Goal: Task Accomplishment & Management: Use online tool/utility

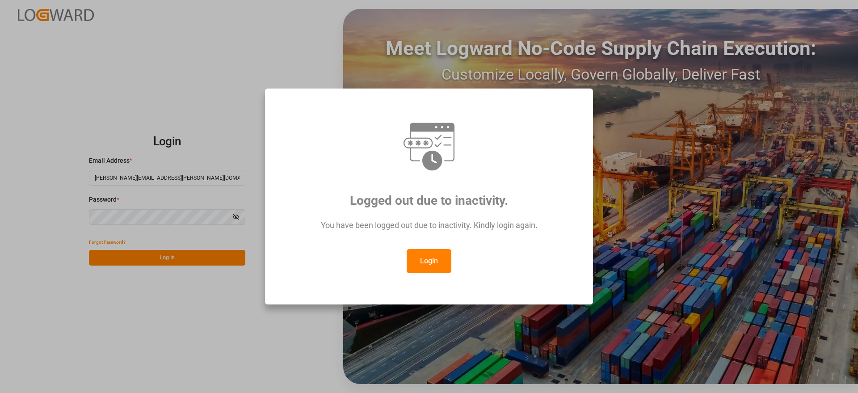
click at [429, 255] on button "Login" at bounding box center [428, 261] width 45 height 24
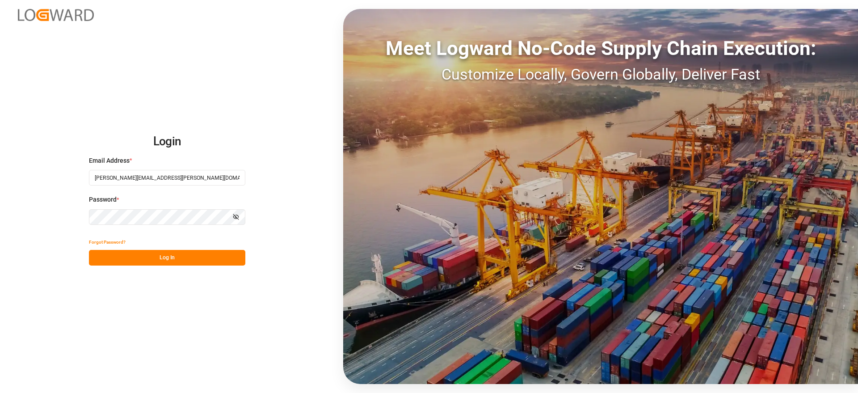
click at [205, 257] on button "Log In" at bounding box center [167, 258] width 156 height 16
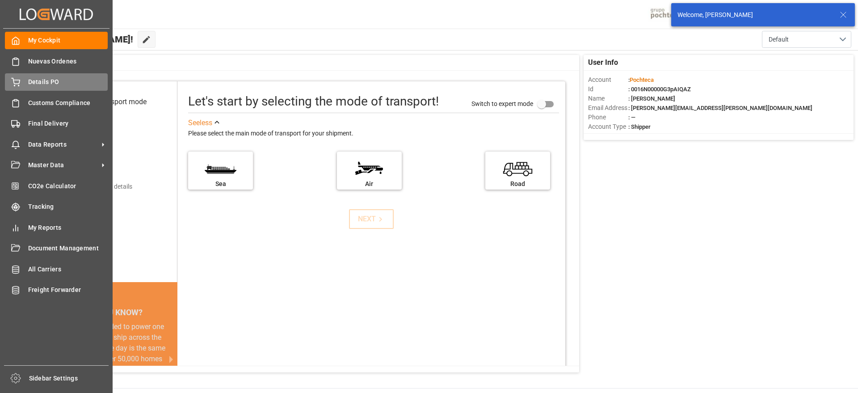
click at [29, 84] on span "Details PO" at bounding box center [68, 81] width 80 height 9
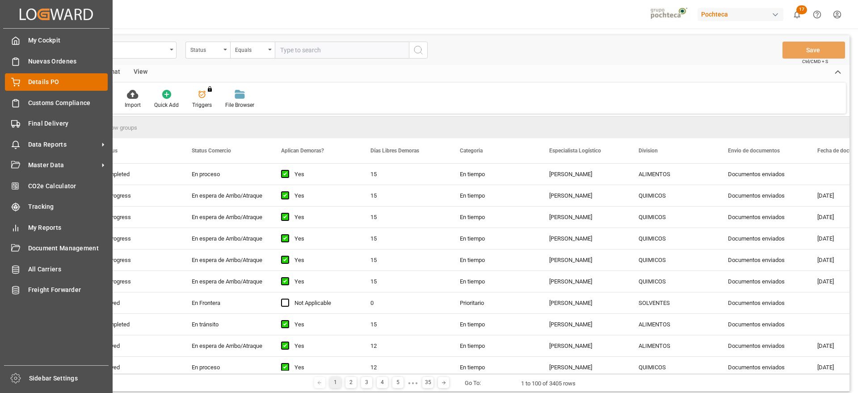
click at [52, 80] on span "Details PO" at bounding box center [68, 81] width 80 height 9
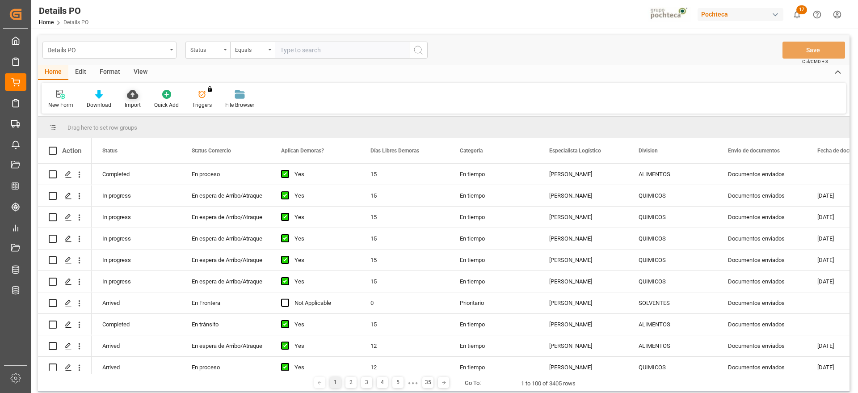
click at [135, 102] on div "Import" at bounding box center [133, 105] width 16 height 8
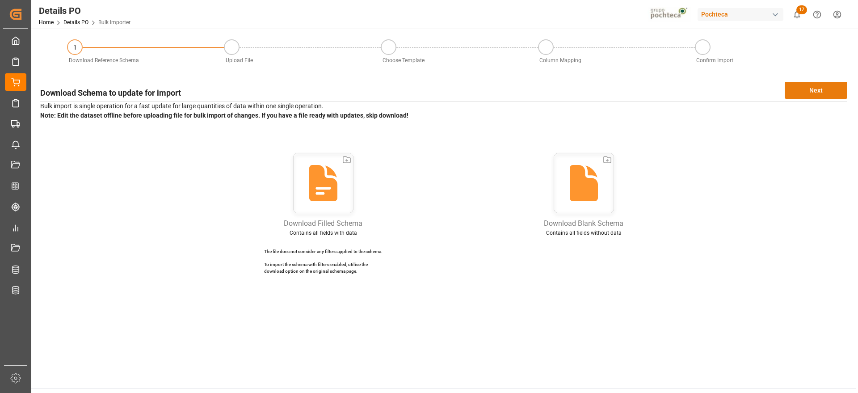
click at [827, 86] on button "Next" at bounding box center [815, 90] width 63 height 17
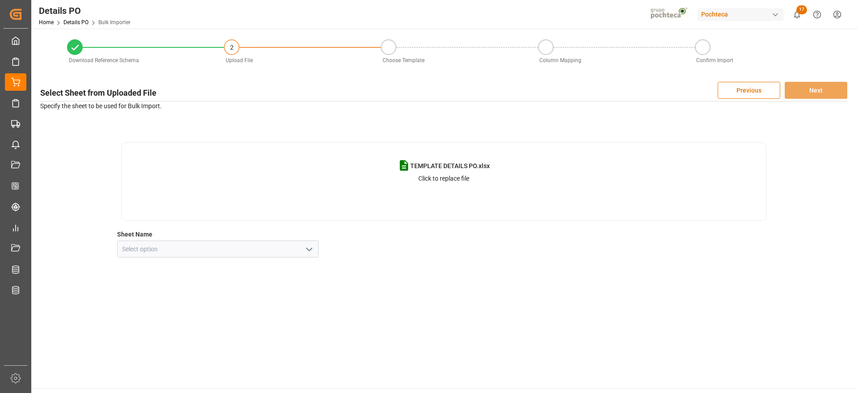
click at [310, 251] on icon "open menu" at bounding box center [309, 249] width 11 height 11
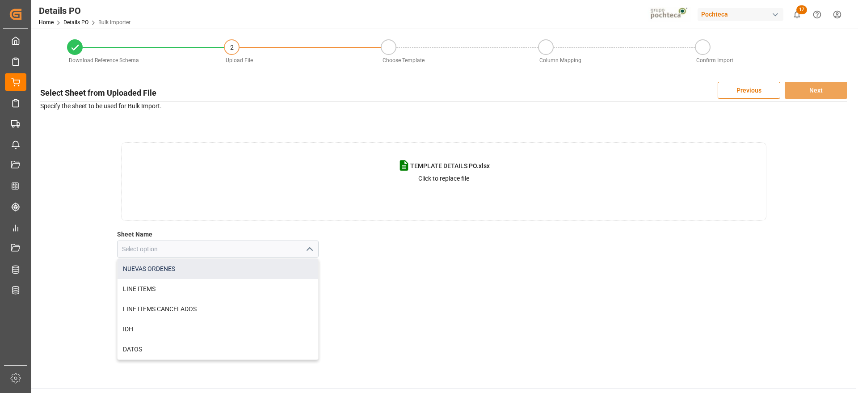
click at [180, 270] on div "NUEVAS ORDENES" at bounding box center [217, 269] width 201 height 20
type input "NUEVAS ORDENES"
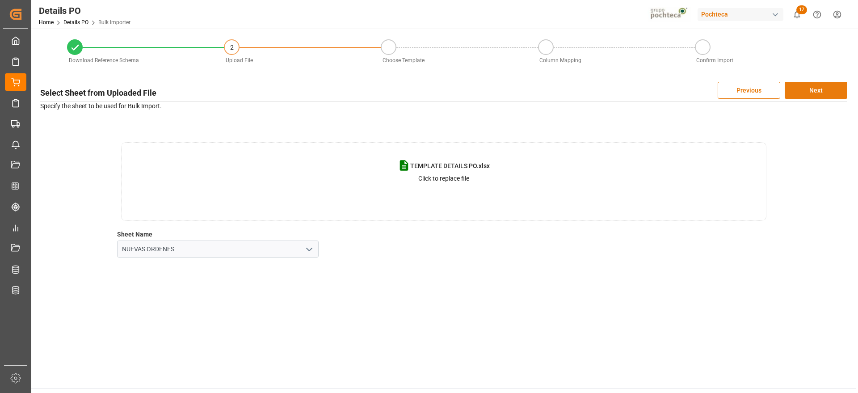
click at [835, 88] on button "Next" at bounding box center [815, 90] width 63 height 17
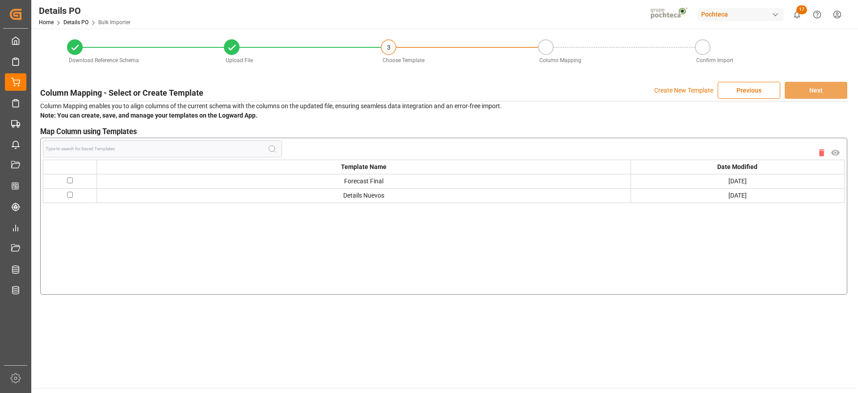
click at [71, 178] on input "checkbox" at bounding box center [70, 180] width 6 height 6
checkbox input "true"
click at [826, 91] on button "Next" at bounding box center [815, 90] width 63 height 17
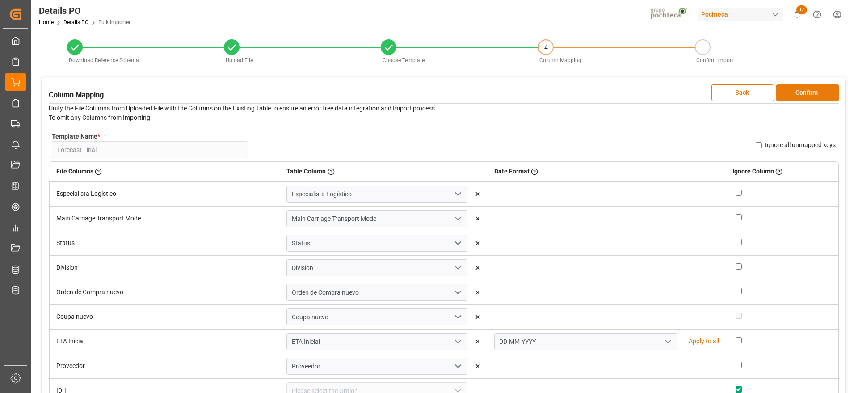
click at [835, 92] on button "Confirm" at bounding box center [807, 92] width 63 height 17
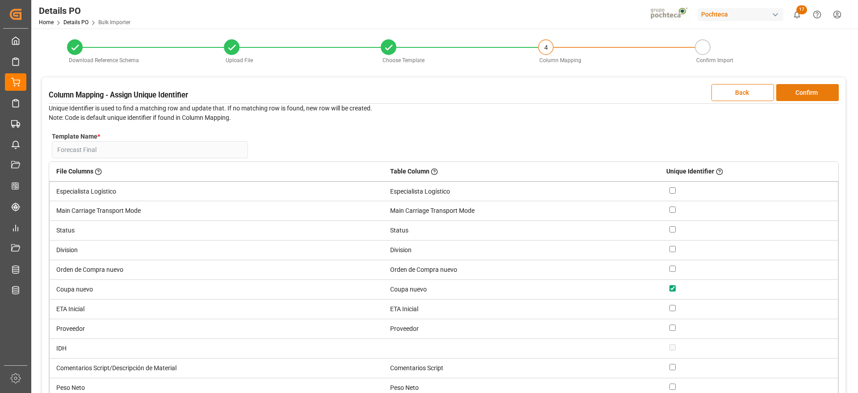
click at [829, 92] on button "Confirm" at bounding box center [807, 92] width 63 height 17
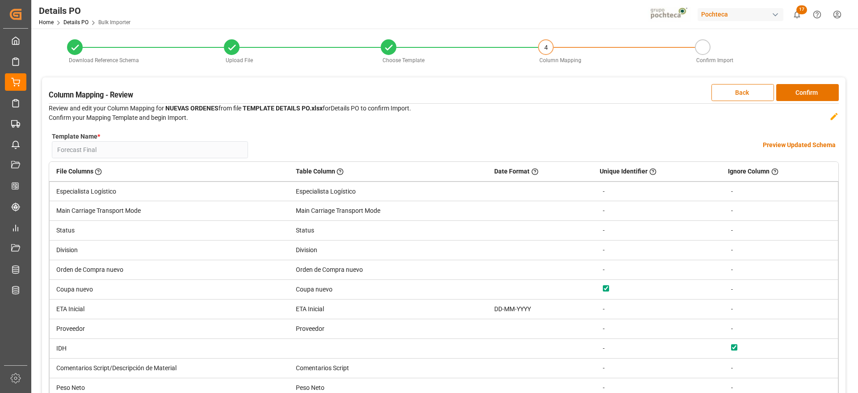
click at [793, 147] on h4 "Preview Updated Schema" at bounding box center [798, 144] width 73 height 9
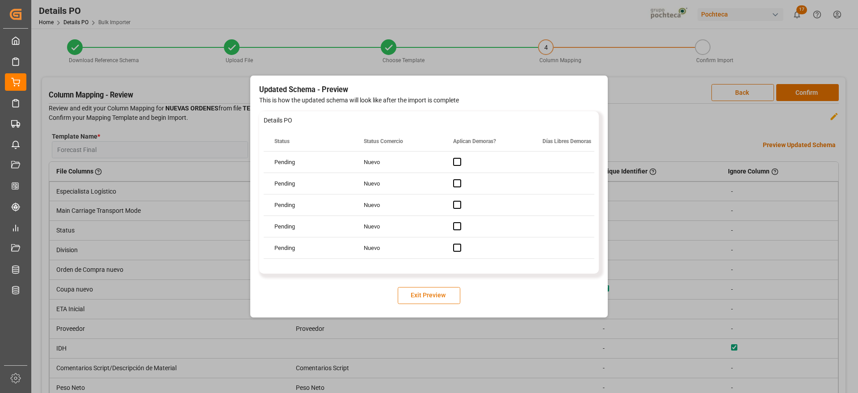
click at [442, 295] on button "Exit Preview" at bounding box center [429, 295] width 63 height 17
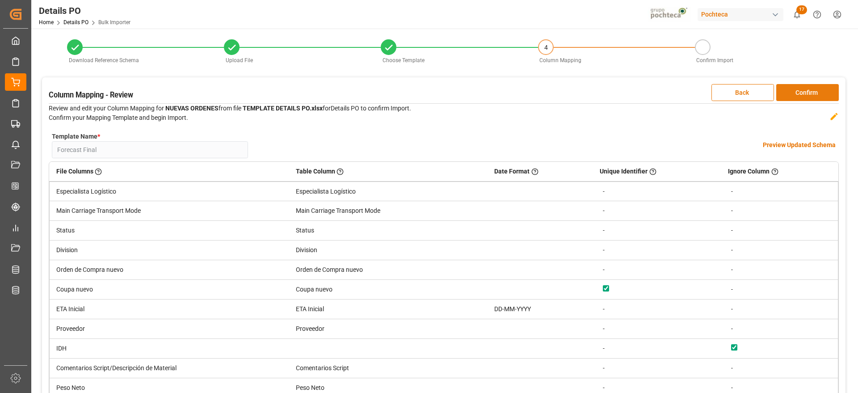
click at [812, 90] on button "Confirm" at bounding box center [807, 92] width 63 height 17
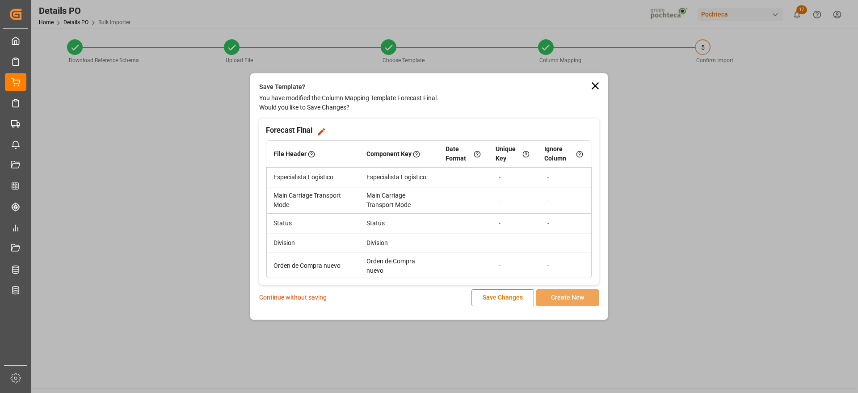
click at [310, 297] on p "Continue without saving" at bounding box center [292, 297] width 67 height 9
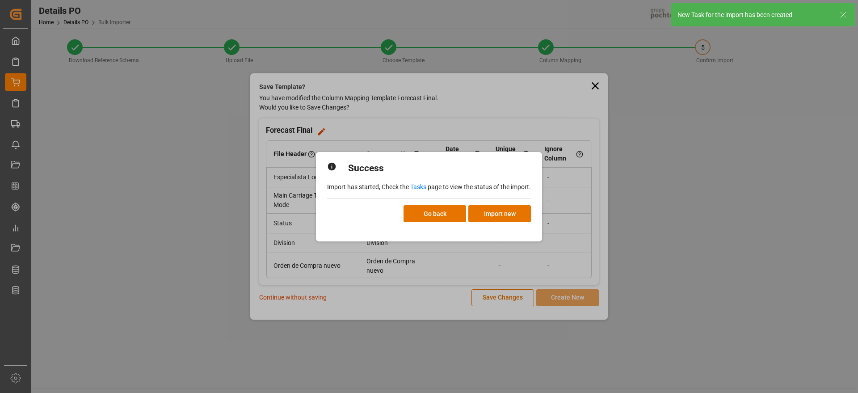
click at [423, 184] on link "Tasks" at bounding box center [418, 186] width 16 height 7
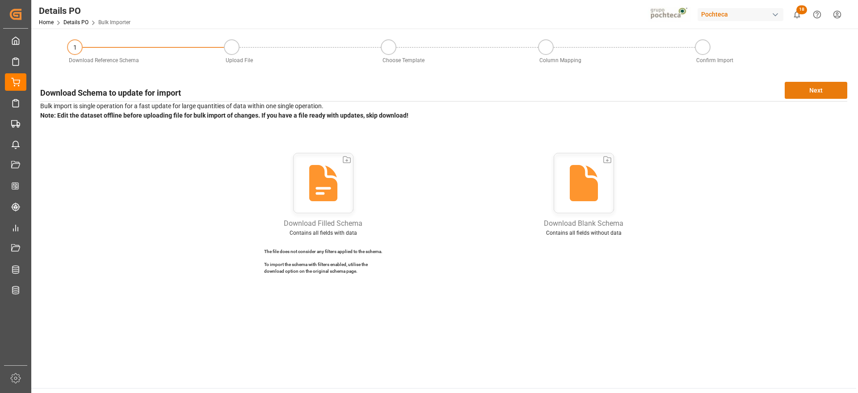
click at [827, 87] on button "Next" at bounding box center [815, 90] width 63 height 17
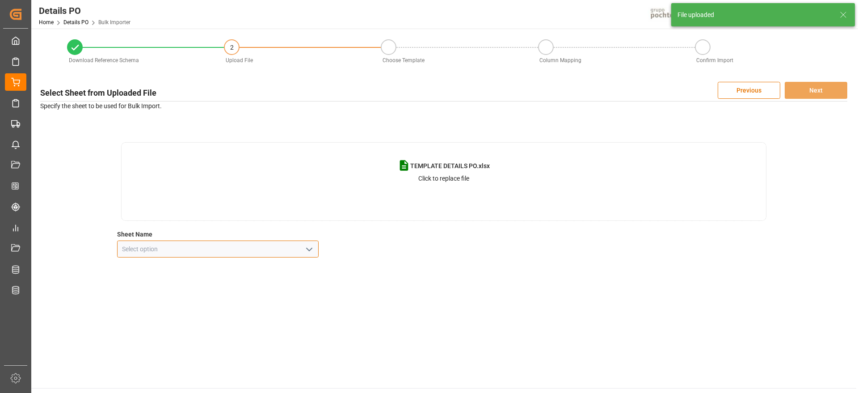
click at [316, 251] on input at bounding box center [218, 248] width 202 height 17
click at [306, 248] on icon "open menu" at bounding box center [309, 249] width 11 height 11
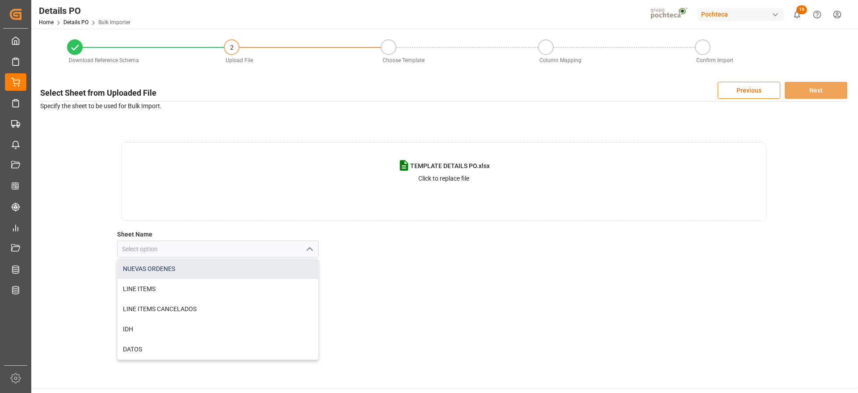
click at [154, 269] on div "NUEVAS ORDENES" at bounding box center [217, 269] width 201 height 20
type input "NUEVAS ORDENES"
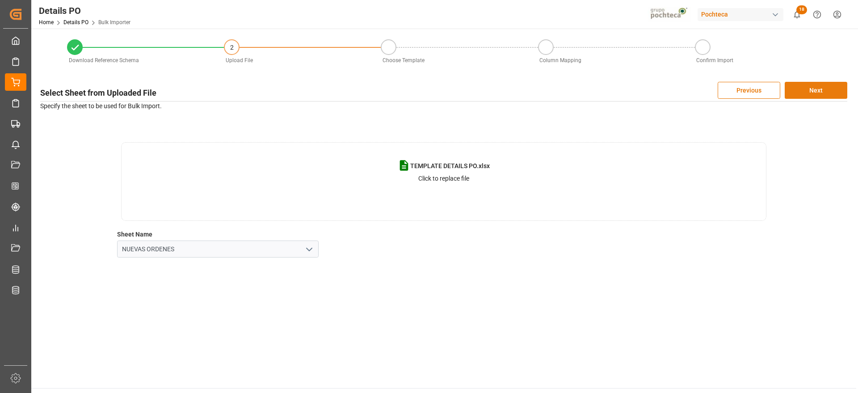
click at [813, 95] on button "Next" at bounding box center [815, 90] width 63 height 17
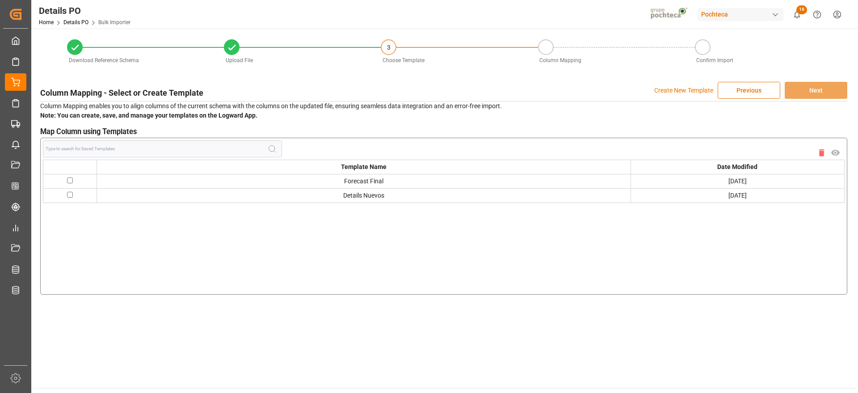
click at [67, 180] on input "checkbox" at bounding box center [70, 180] width 6 height 6
checkbox input "true"
click at [809, 92] on button "Next" at bounding box center [815, 90] width 63 height 17
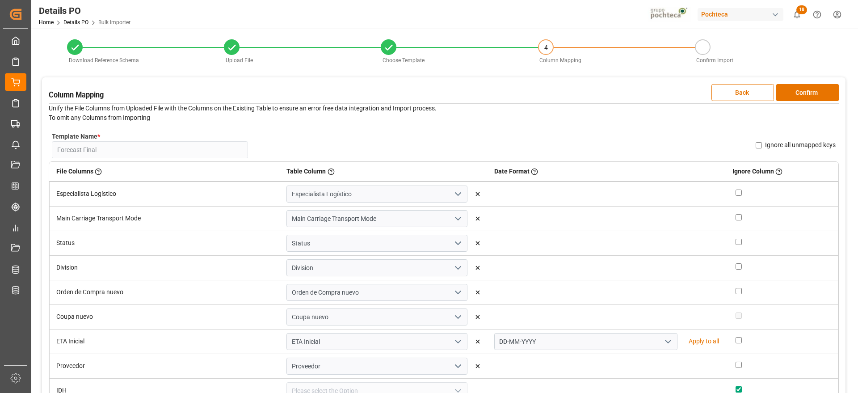
click at [809, 92] on button "Confirm" at bounding box center [807, 92] width 63 height 17
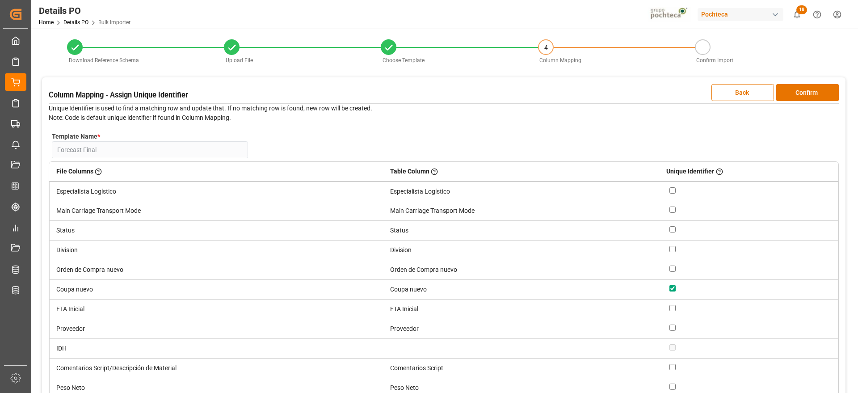
click at [809, 92] on button "Confirm" at bounding box center [807, 92] width 63 height 17
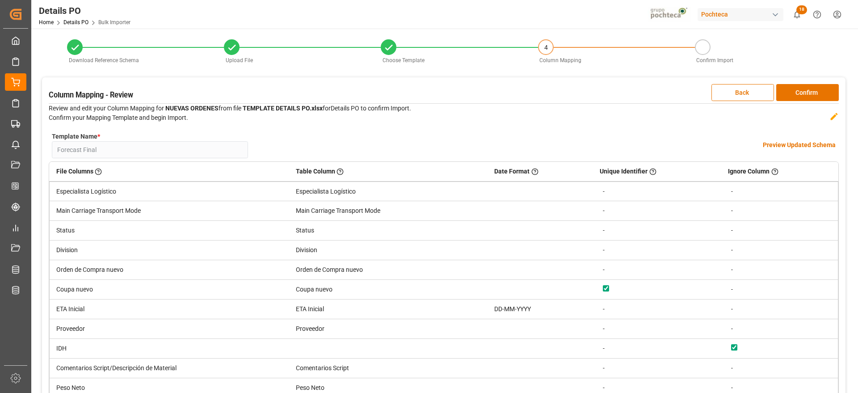
click at [809, 92] on button "Confirm" at bounding box center [807, 92] width 63 height 17
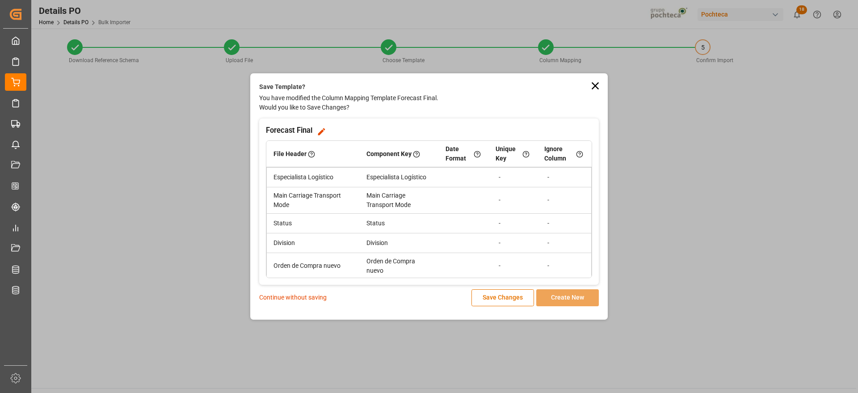
click at [301, 298] on p "Continue without saving" at bounding box center [292, 297] width 67 height 9
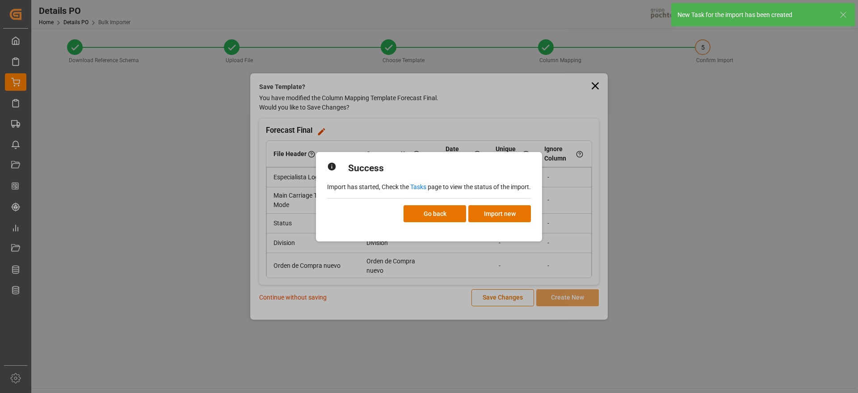
click at [422, 185] on link "Tasks" at bounding box center [418, 186] width 16 height 7
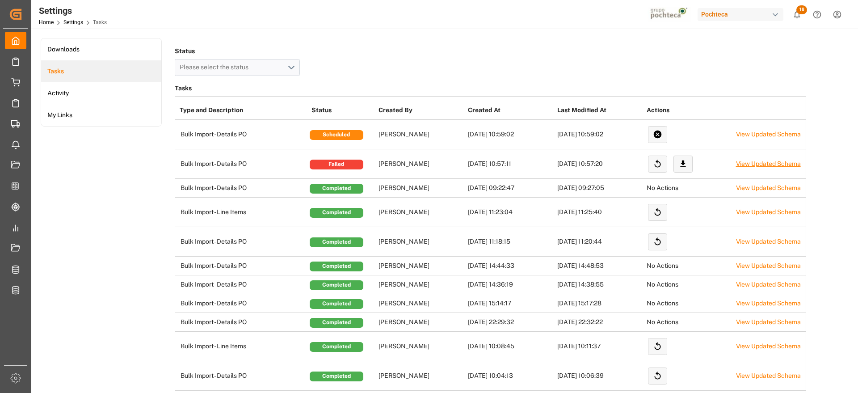
click at [762, 163] on link "View Updated Schema" at bounding box center [768, 163] width 65 height 7
click at [662, 165] on button "Restart Task" at bounding box center [657, 163] width 19 height 17
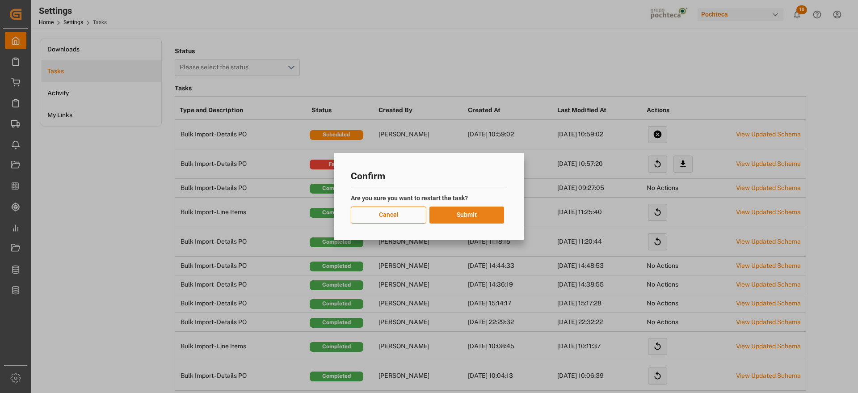
click at [469, 217] on button "Submit" at bounding box center [466, 214] width 75 height 17
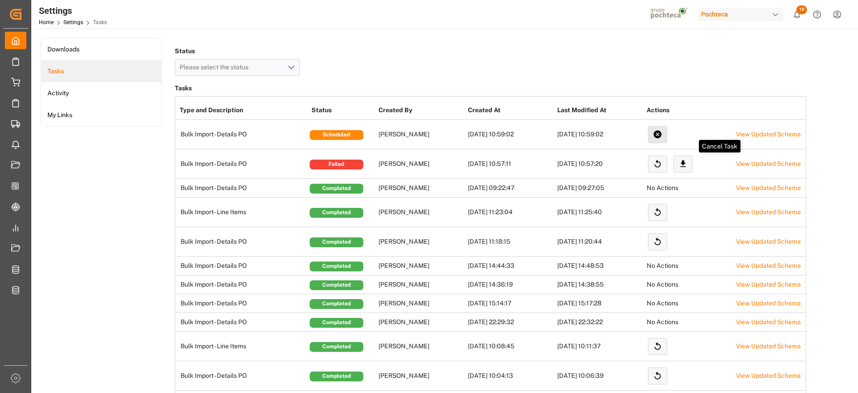
click at [659, 131] on icon at bounding box center [657, 134] width 8 height 8
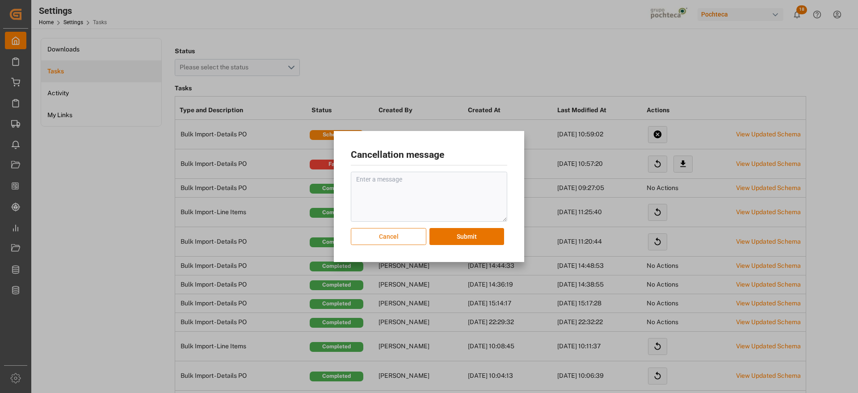
click at [407, 240] on button "Cancel" at bounding box center [388, 236] width 75 height 17
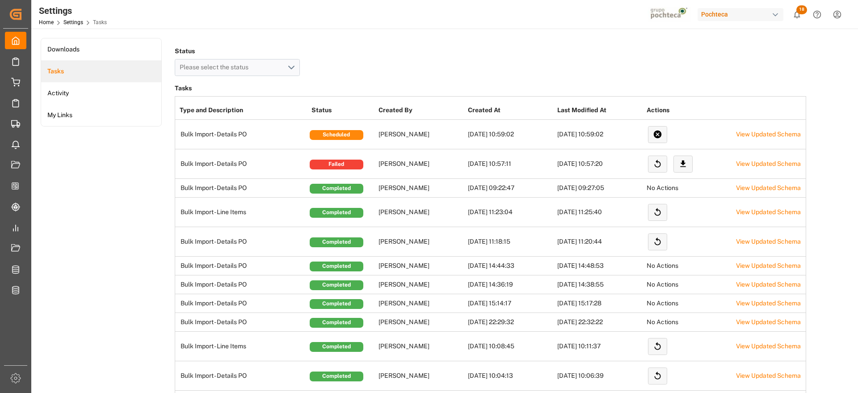
click at [348, 136] on div "Scheduled" at bounding box center [337, 135] width 54 height 10
click at [355, 132] on div "Scheduled" at bounding box center [337, 135] width 54 height 10
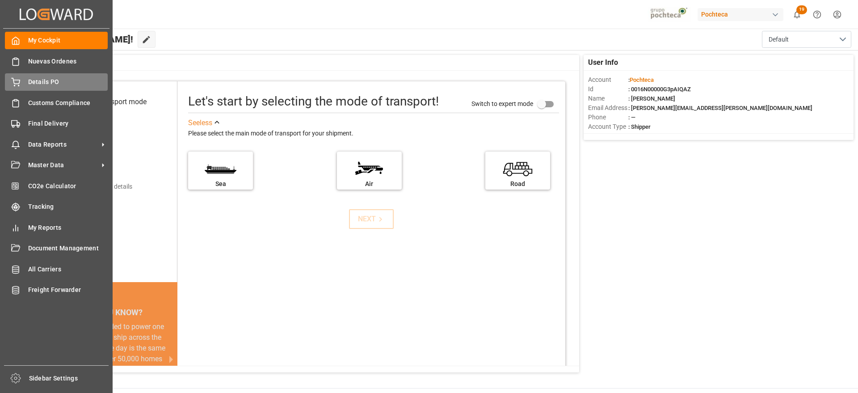
click at [37, 80] on span "Details PO" at bounding box center [68, 81] width 80 height 9
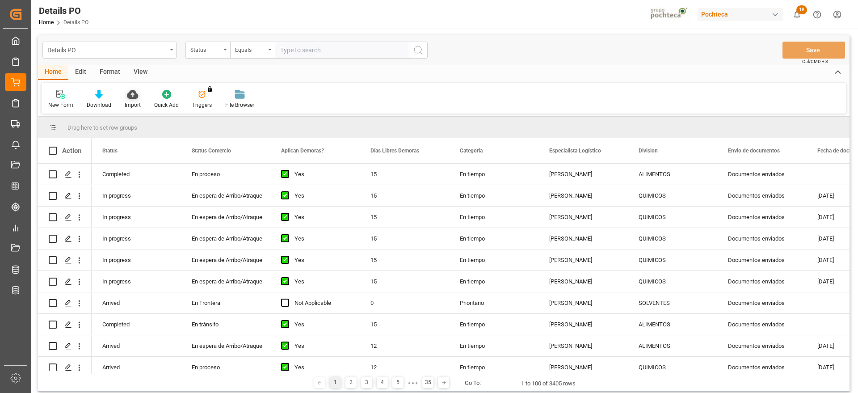
click at [130, 97] on icon at bounding box center [132, 94] width 11 height 9
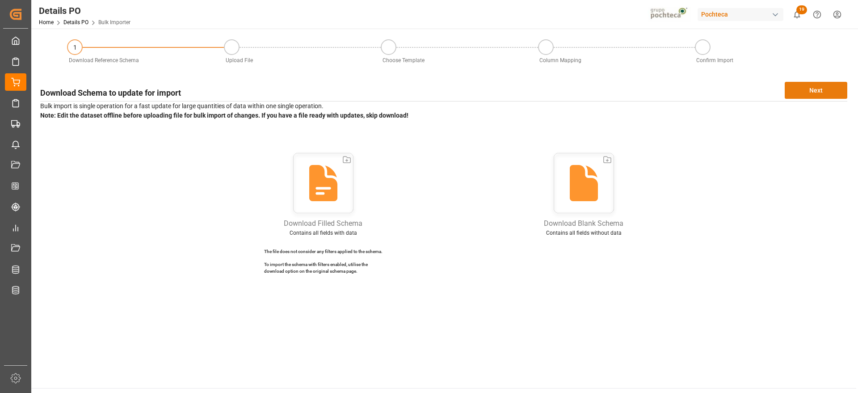
click at [812, 92] on button "Next" at bounding box center [815, 90] width 63 height 17
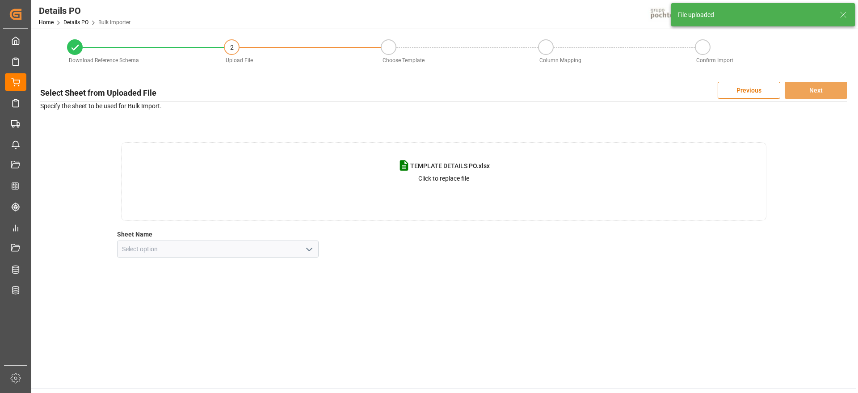
click at [306, 249] on icon "open menu" at bounding box center [309, 249] width 11 height 11
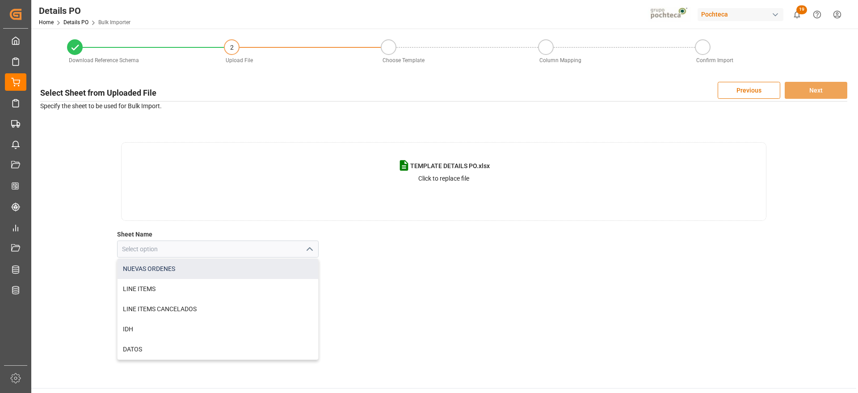
click at [168, 272] on div "NUEVAS ORDENES" at bounding box center [217, 269] width 201 height 20
type input "NUEVAS ORDENES"
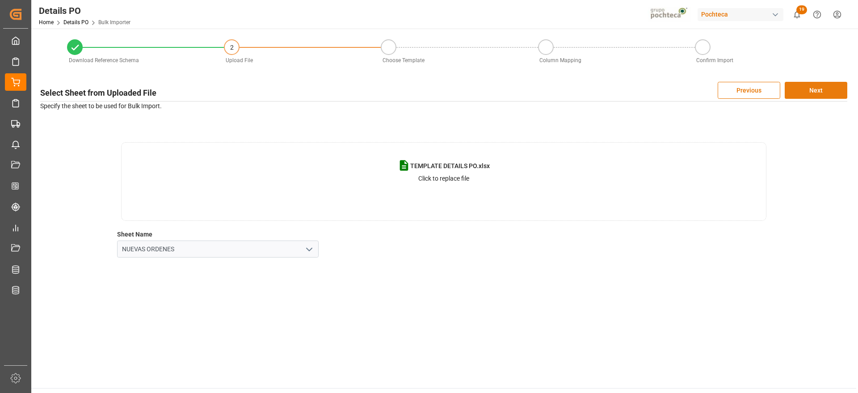
click at [800, 87] on button "Next" at bounding box center [815, 90] width 63 height 17
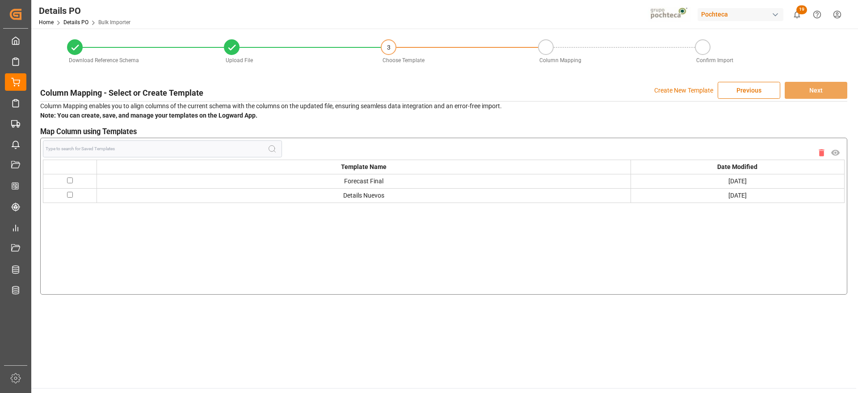
click at [70, 180] on input "checkbox" at bounding box center [70, 180] width 6 height 6
checkbox input "true"
click at [809, 89] on button "Next" at bounding box center [815, 90] width 63 height 17
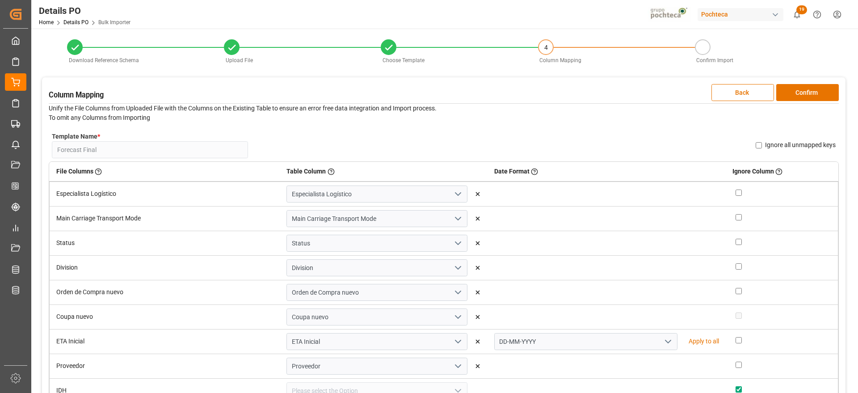
click at [809, 89] on button "Confirm" at bounding box center [807, 92] width 63 height 17
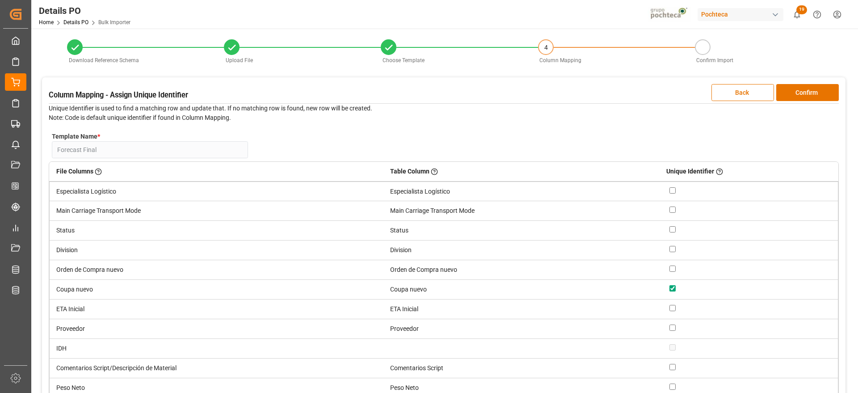
click at [809, 89] on button "Confirm" at bounding box center [807, 92] width 63 height 17
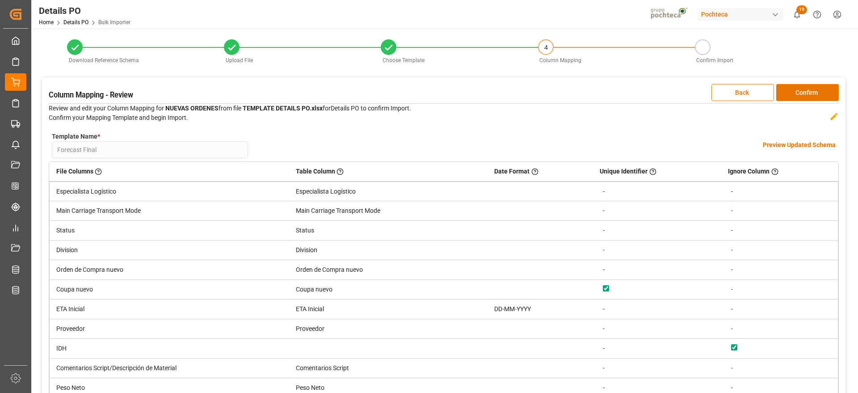
click at [792, 145] on h4 "Preview Updated Schema" at bounding box center [798, 144] width 73 height 9
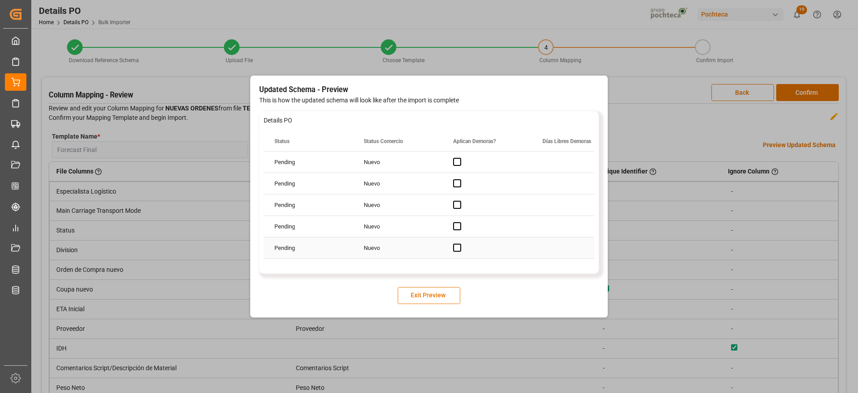
click at [469, 247] on div "Press SPACE to select this row." at bounding box center [486, 247] width 89 height 21
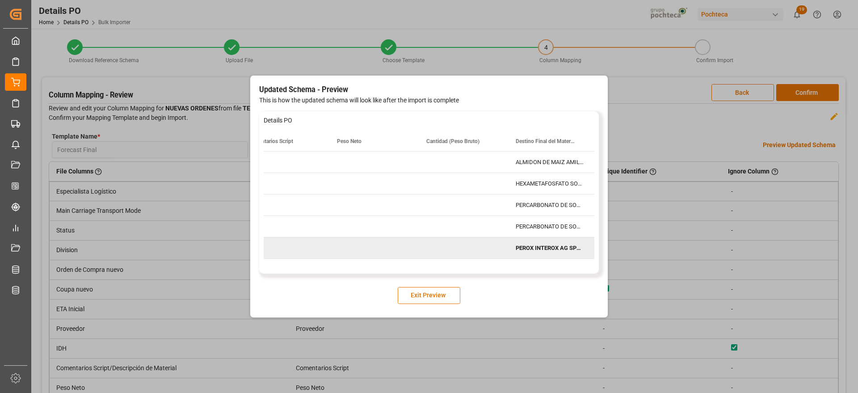
scroll to position [0, 2350]
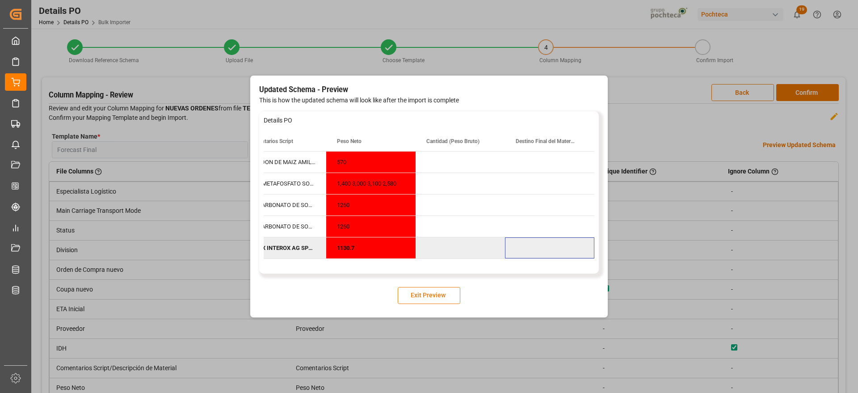
click at [423, 297] on button "Exit Preview" at bounding box center [429, 295] width 63 height 17
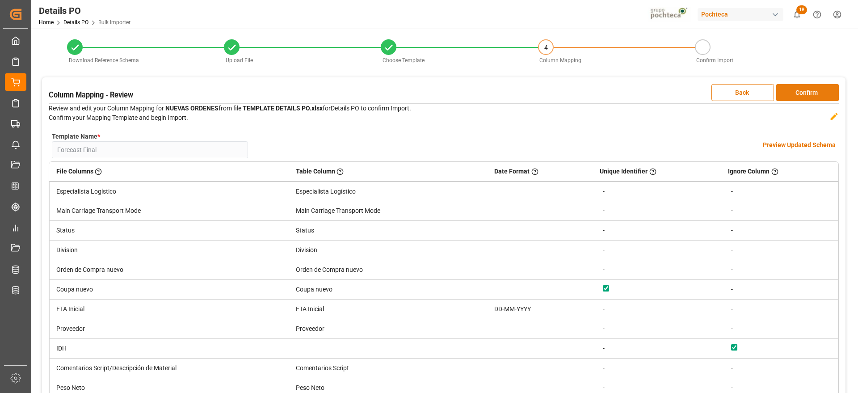
click at [800, 93] on button "Confirm" at bounding box center [807, 92] width 63 height 17
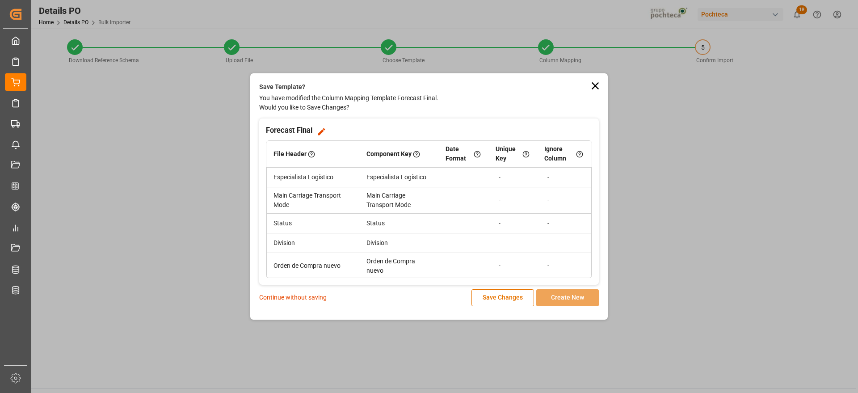
click at [306, 297] on p "Continue without saving" at bounding box center [292, 297] width 67 height 9
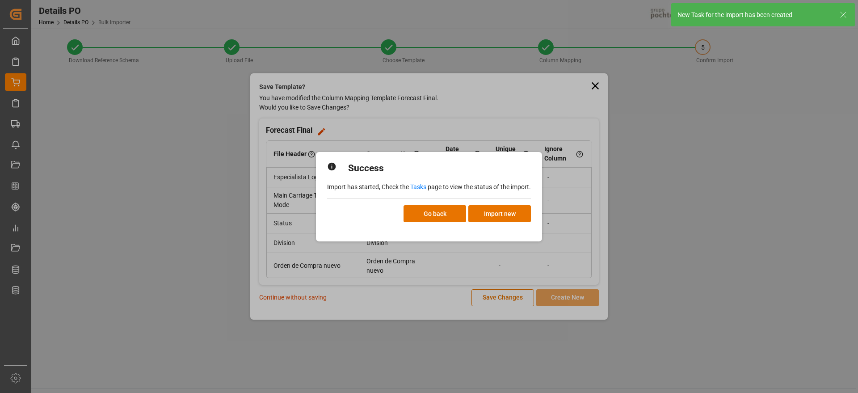
click at [421, 187] on link "Tasks" at bounding box center [418, 186] width 16 height 7
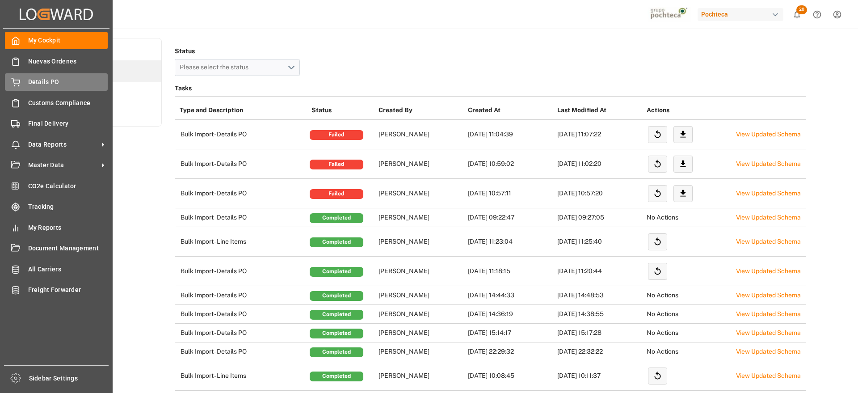
click at [31, 80] on span "Details PO" at bounding box center [68, 81] width 80 height 9
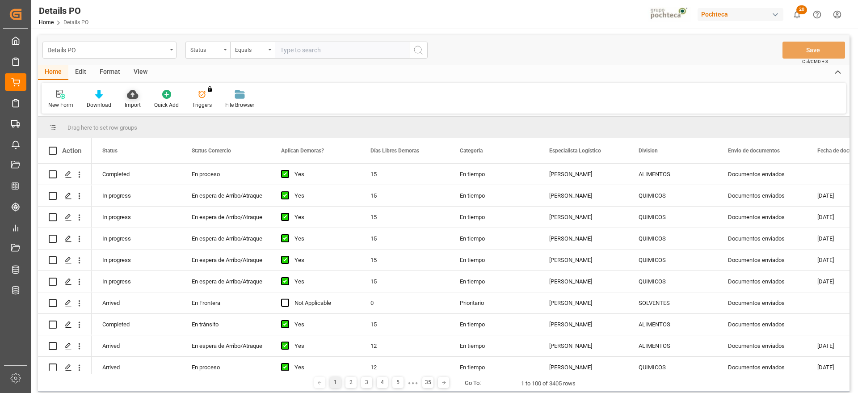
click at [130, 103] on div "Import" at bounding box center [133, 105] width 16 height 8
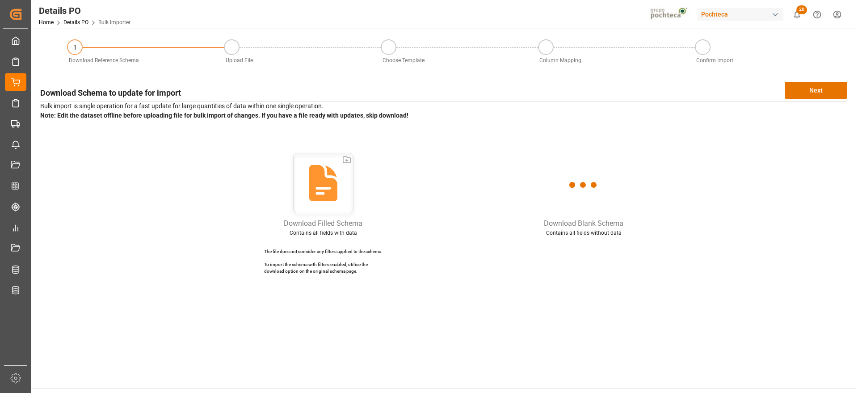
click at [815, 99] on div "Download Schema to update for import Next Bulk import is single operation for a…" at bounding box center [444, 181] width 816 height 208
click at [815, 93] on button "Next" at bounding box center [815, 90] width 63 height 17
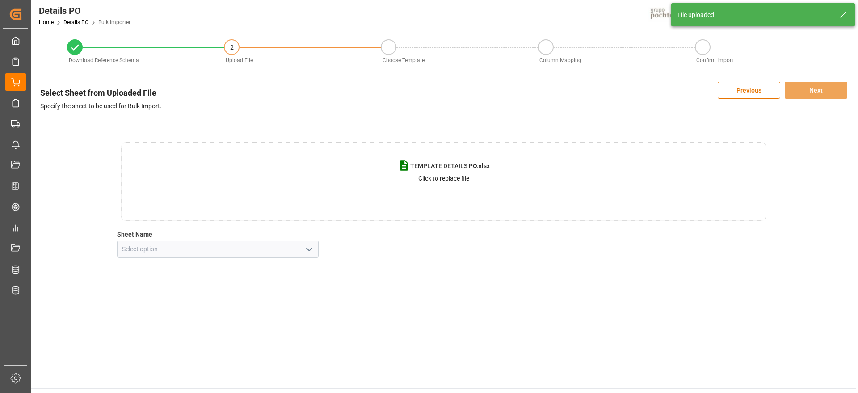
click at [311, 251] on icon "open menu" at bounding box center [309, 249] width 11 height 11
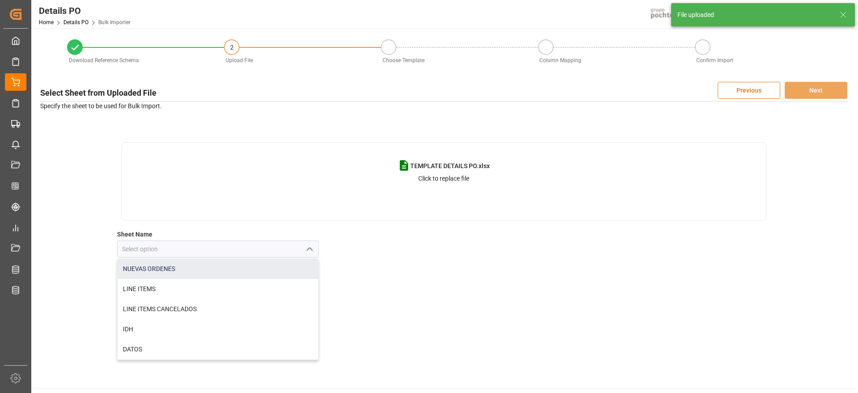
click at [180, 272] on div "NUEVAS ORDENES" at bounding box center [217, 269] width 201 height 20
type input "NUEVAS ORDENES"
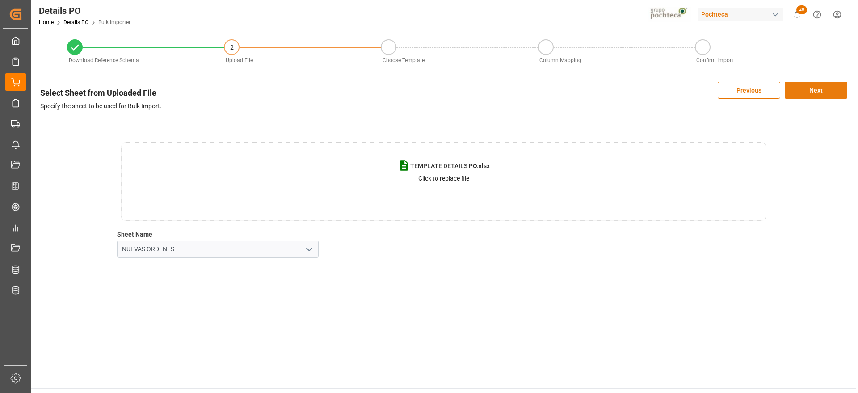
click at [816, 90] on button "Next" at bounding box center [815, 90] width 63 height 17
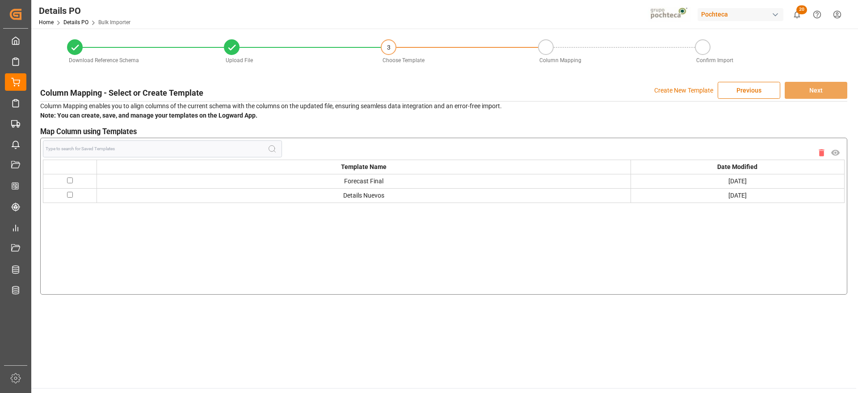
click at [72, 179] on input "checkbox" at bounding box center [70, 180] width 6 height 6
checkbox input "true"
click at [813, 90] on button "Next" at bounding box center [815, 90] width 63 height 17
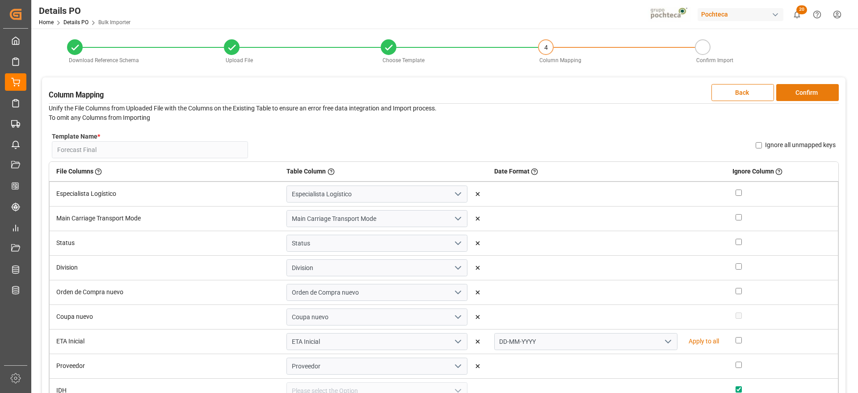
click at [803, 93] on button "Confirm" at bounding box center [807, 92] width 63 height 17
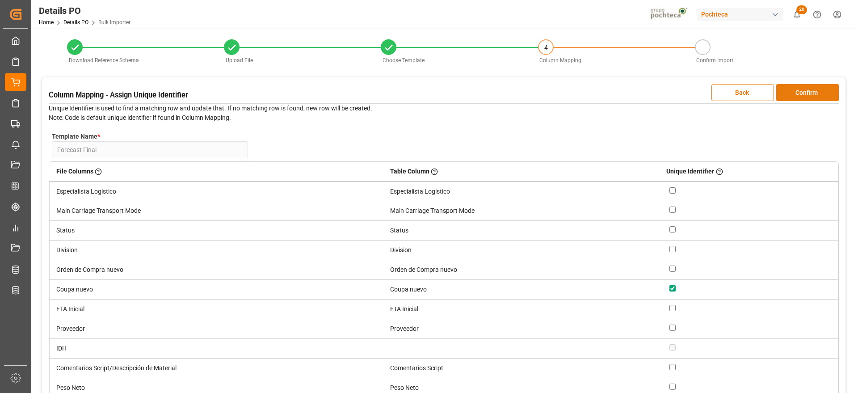
click at [803, 93] on button "Confirm" at bounding box center [807, 92] width 63 height 17
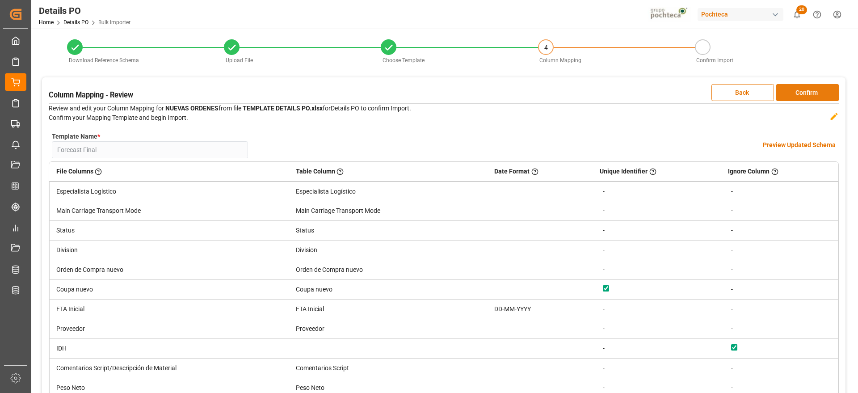
click at [811, 96] on button "Confirm" at bounding box center [807, 92] width 63 height 17
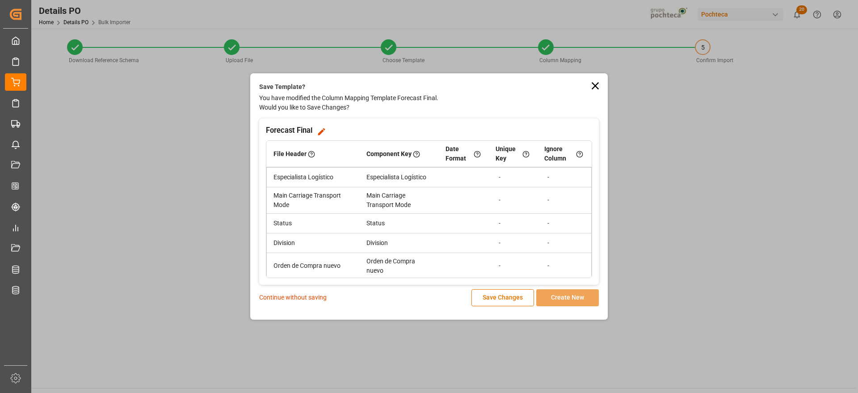
click at [315, 297] on p "Continue without saving" at bounding box center [292, 297] width 67 height 9
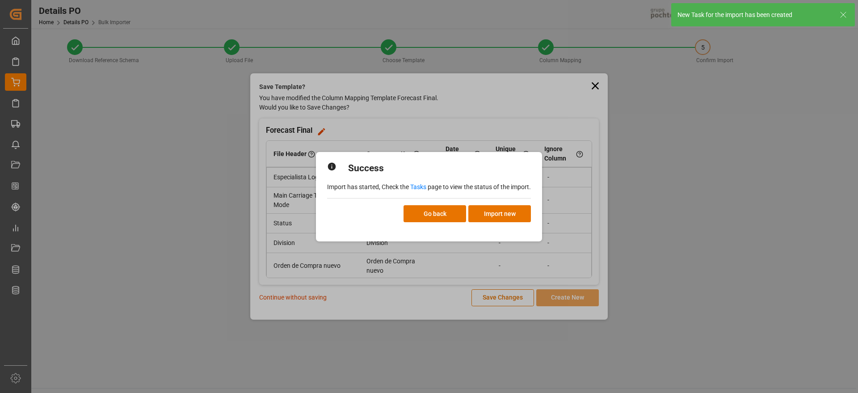
click at [421, 186] on link "Tasks" at bounding box center [418, 186] width 16 height 7
